Goal: Navigation & Orientation: Find specific page/section

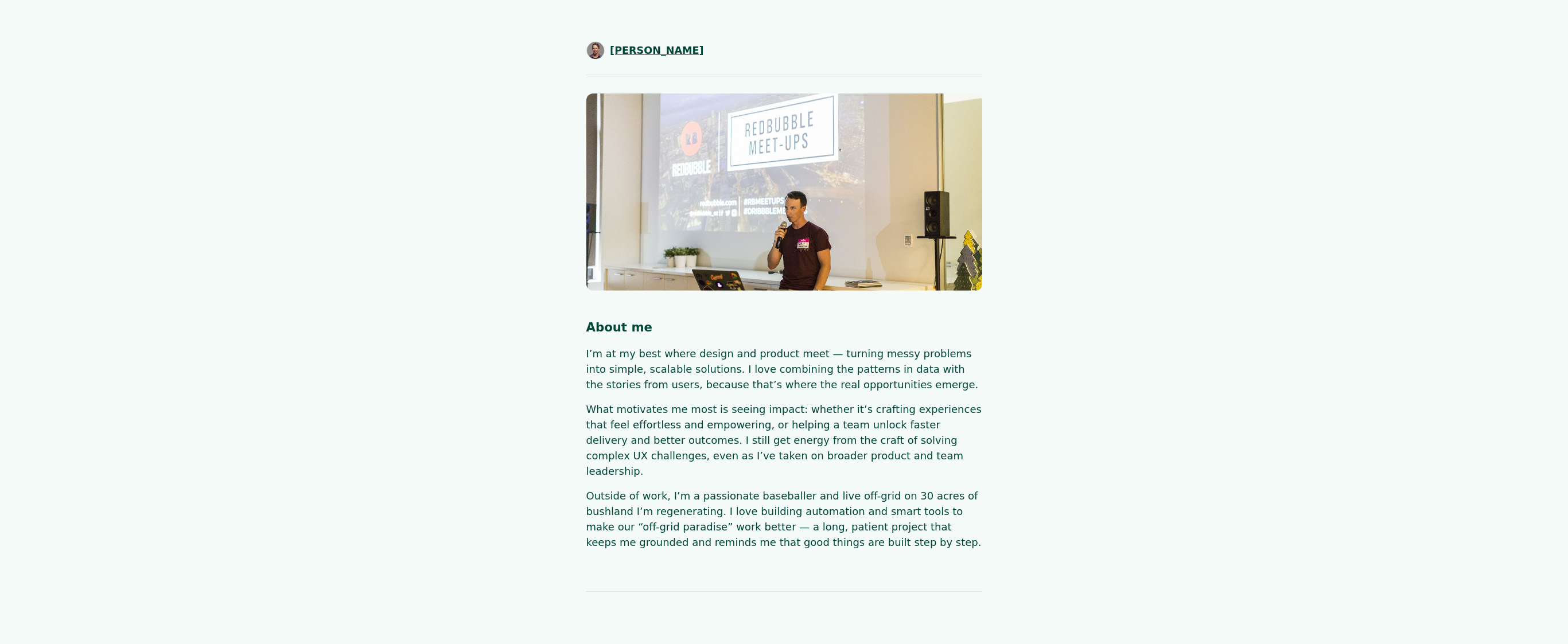
click at [644, 48] on span "SHAUN BYRNE" at bounding box center [657, 50] width 94 height 15
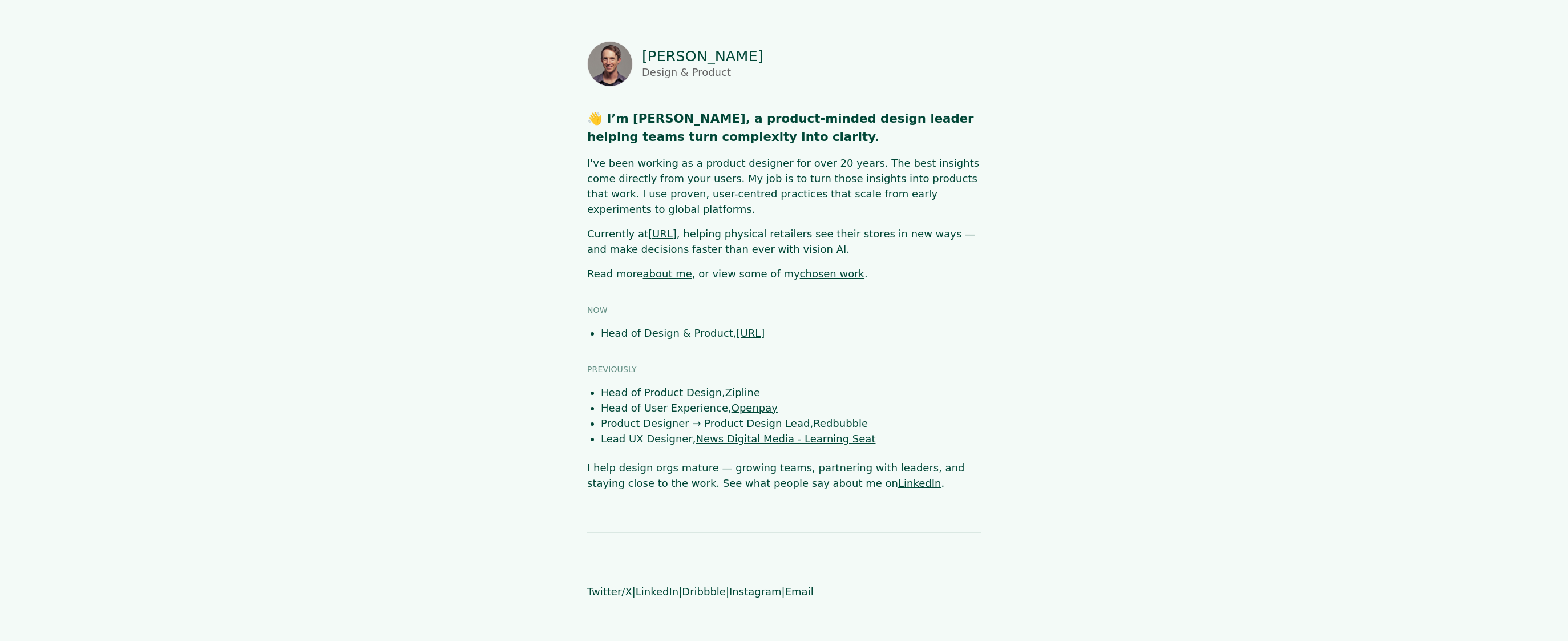
click at [809, 268] on link "chosen work" at bounding box center [832, 274] width 65 height 12
